Goal: Check status: Check status

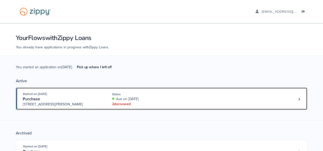
click at [267, 95] on div "Started on Aug. 27th, 2025 Purchase 3612 Hawthorn Dr, Jackson, MI, 49201 Status…" at bounding box center [159, 100] width 273 height 16
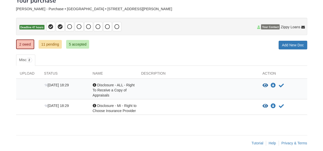
scroll to position [37, 0]
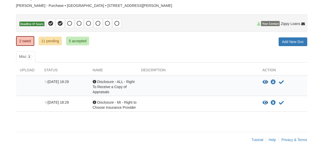
click at [57, 78] on div "[DATE] 18:29 Acknowledgement Disclosure - ALL - Right To Receive a Copy of Appr…" at bounding box center [161, 86] width 291 height 21
click at [280, 80] on icon "Acknowledge receipt of document" at bounding box center [281, 82] width 5 height 5
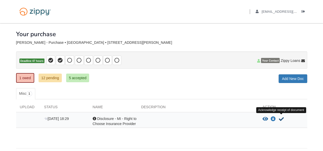
click at [283, 119] on icon "Acknowledge receipt of document" at bounding box center [281, 119] width 5 height 5
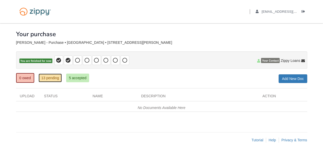
click at [53, 79] on link "13 pending" at bounding box center [50, 78] width 23 height 9
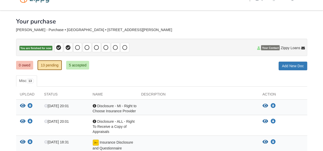
scroll to position [12, 0]
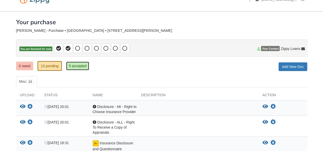
click at [86, 69] on link "5 accepted" at bounding box center [77, 66] width 23 height 9
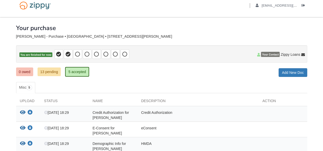
scroll to position [3, 0]
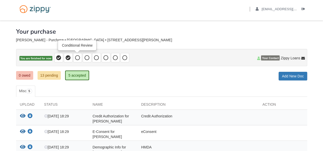
click at [79, 57] on icon at bounding box center [77, 57] width 5 height 5
click at [67, 59] on icon at bounding box center [68, 57] width 5 height 5
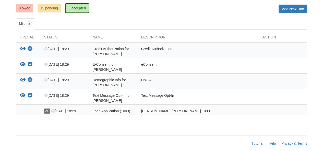
scroll to position [0, 0]
